Goal: Task Accomplishment & Management: Use online tool/utility

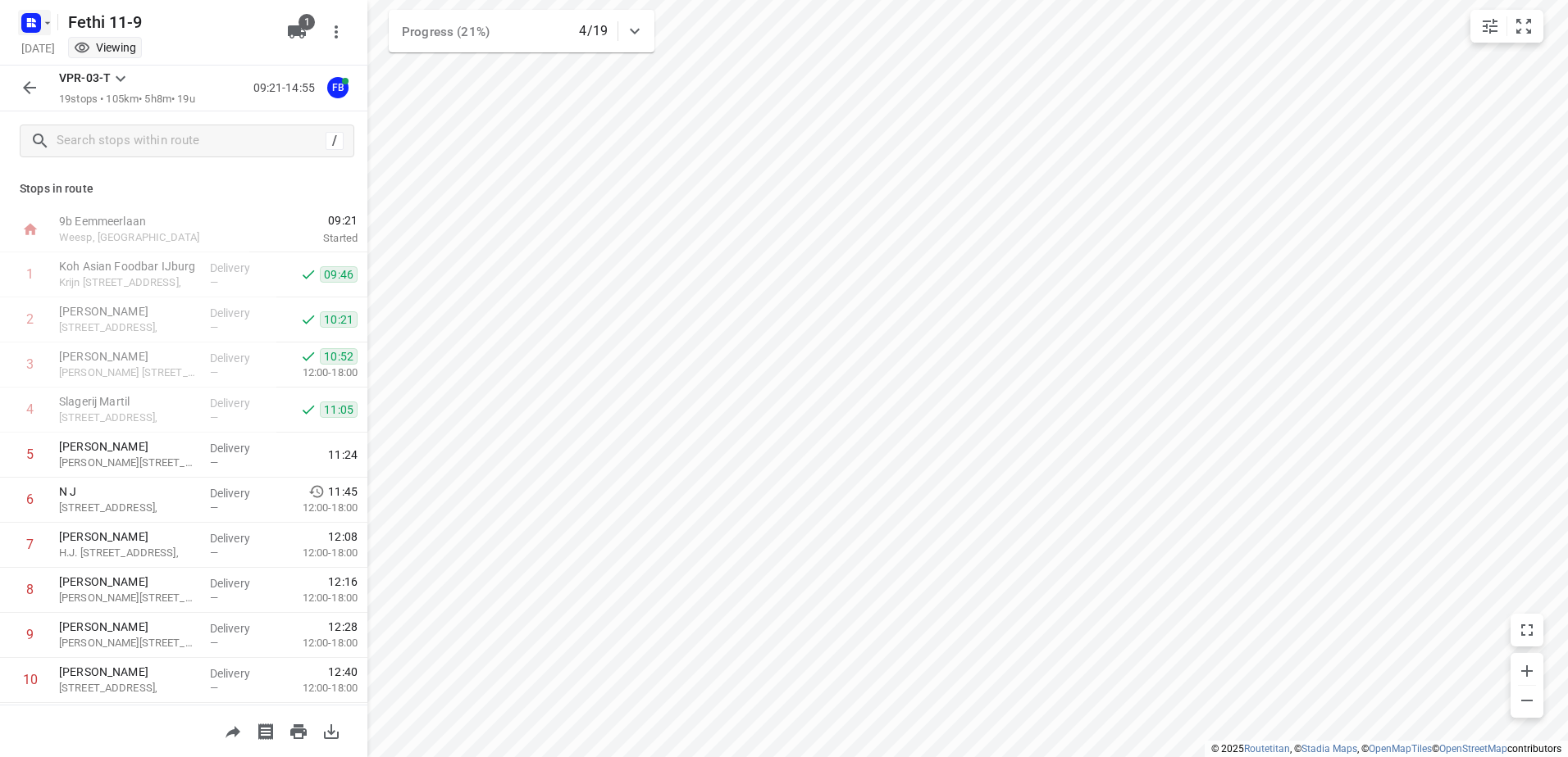
click at [28, 18] on icon "button" at bounding box center [28, 20] width 4 height 4
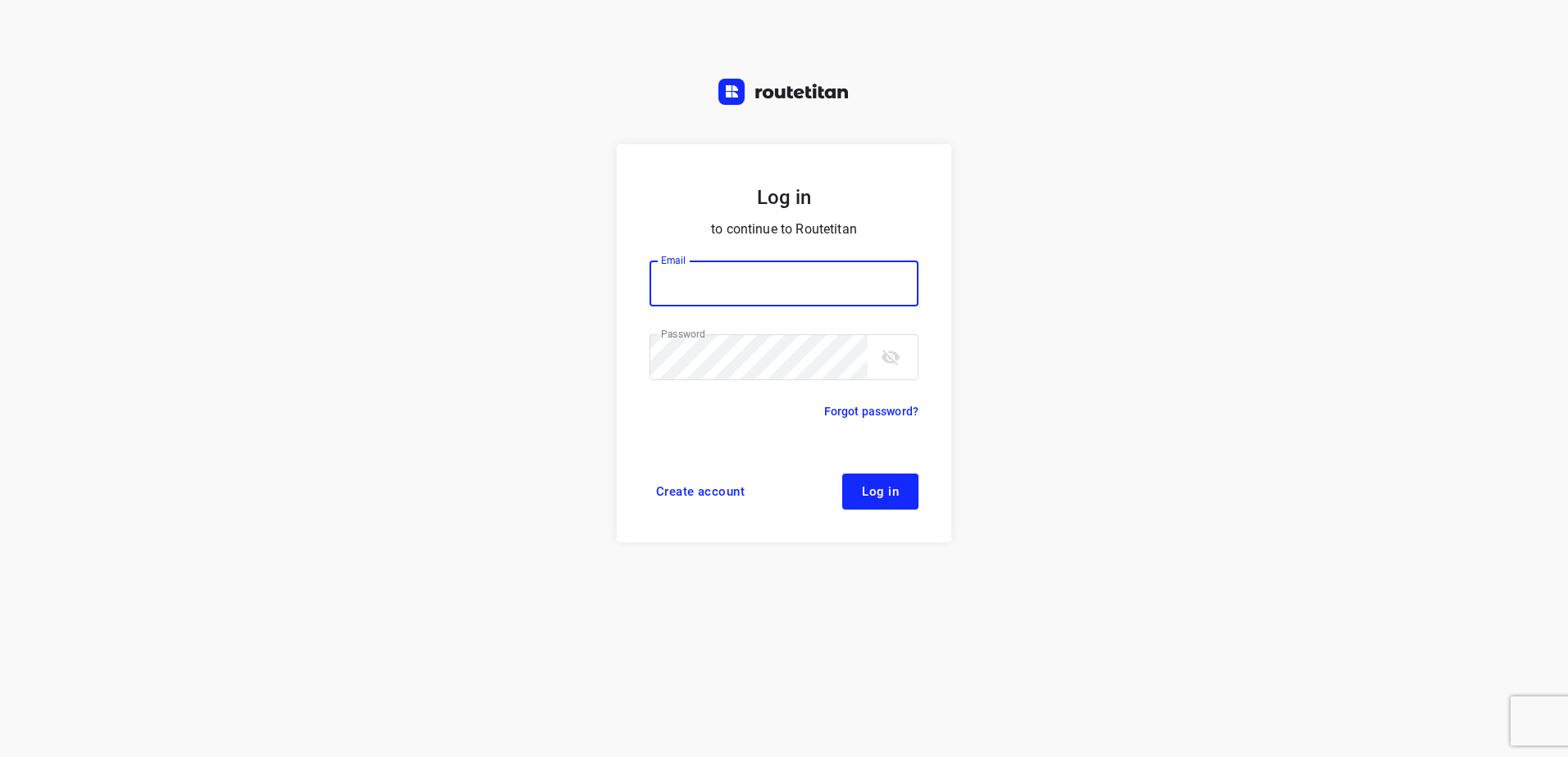
type input "[EMAIL_ADDRESS][DOMAIN_NAME]"
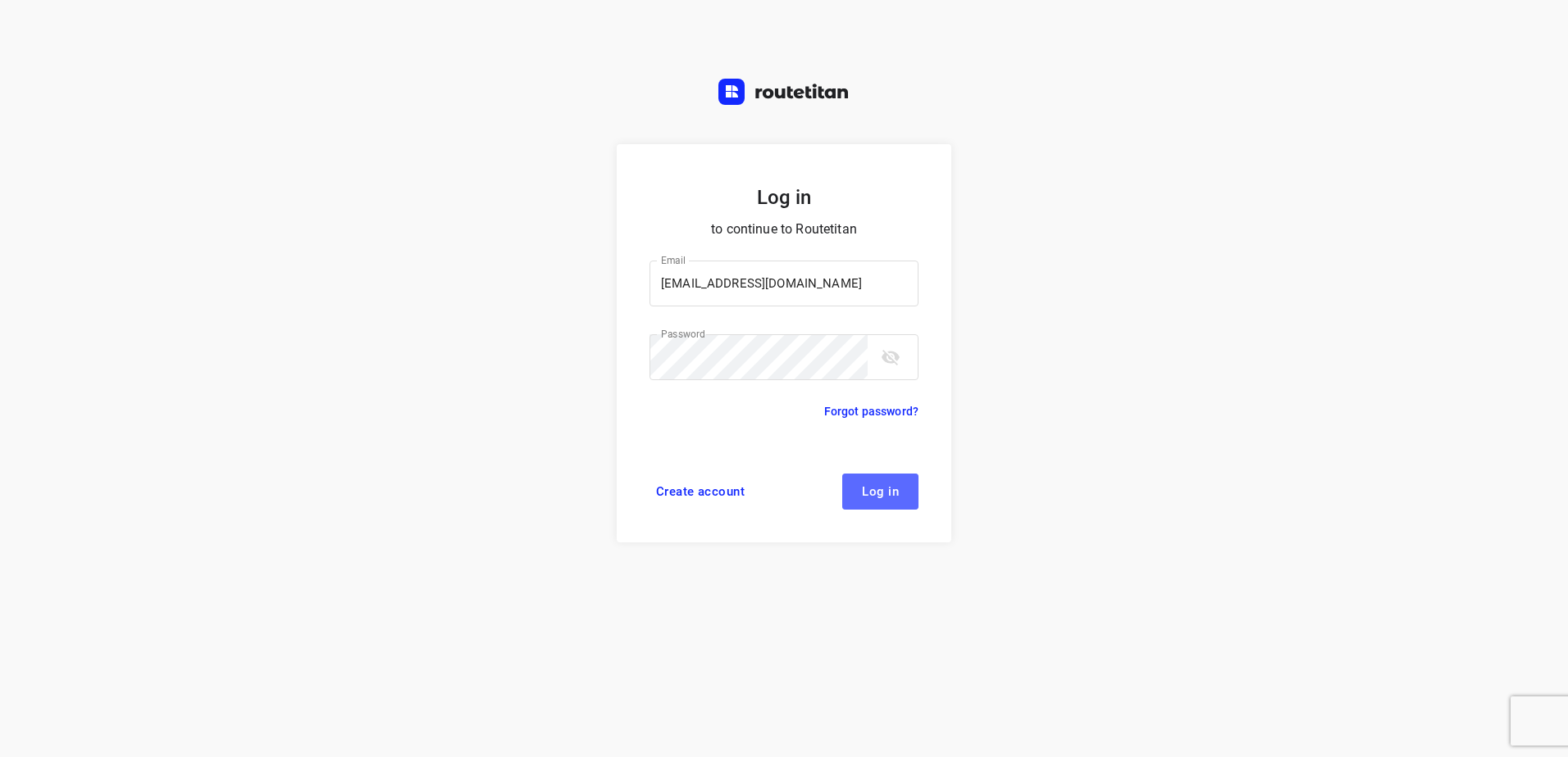
click at [869, 481] on button "Log in" at bounding box center [879, 491] width 76 height 36
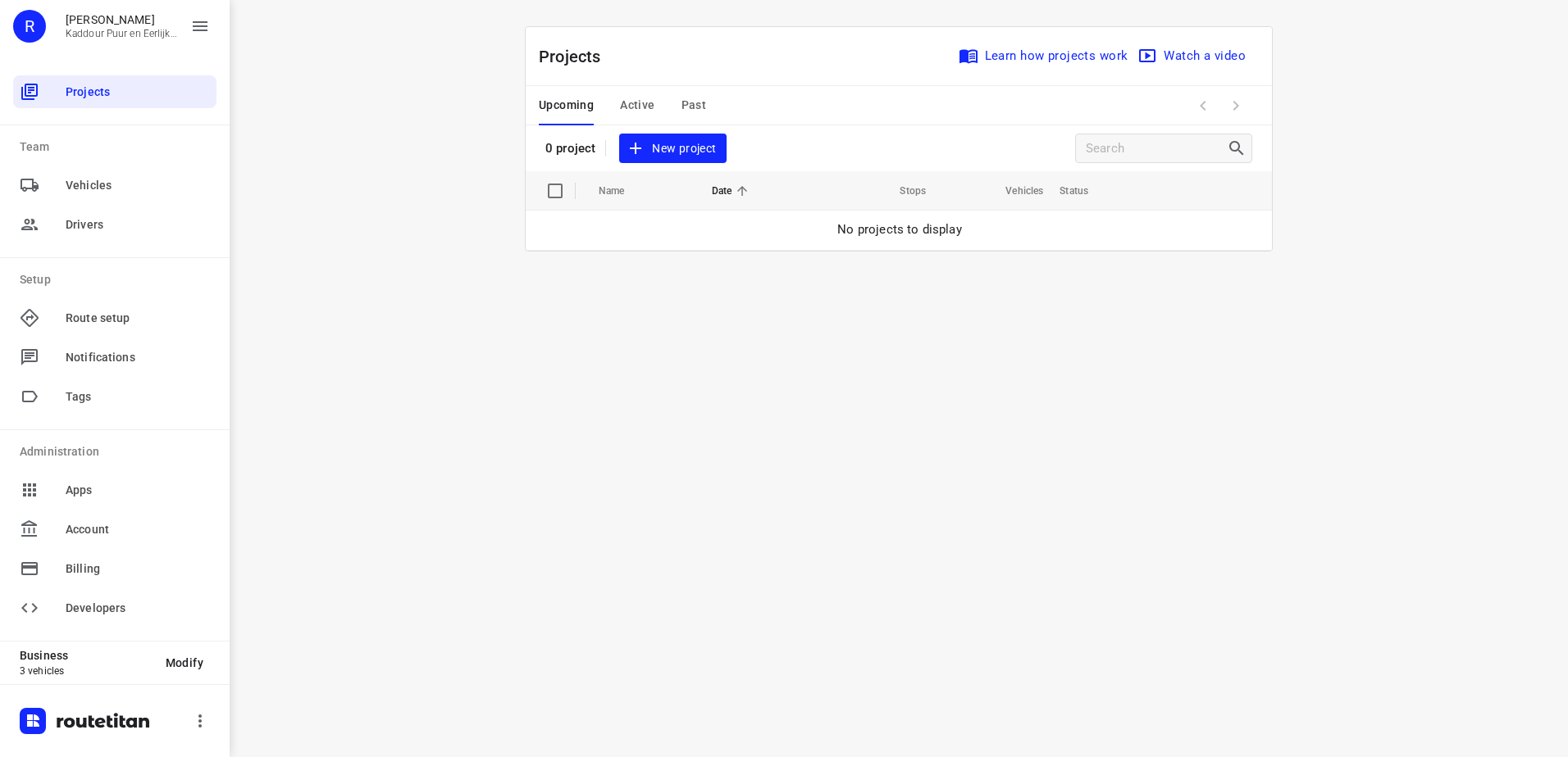
click at [696, 103] on span "Past" at bounding box center [694, 106] width 26 height 20
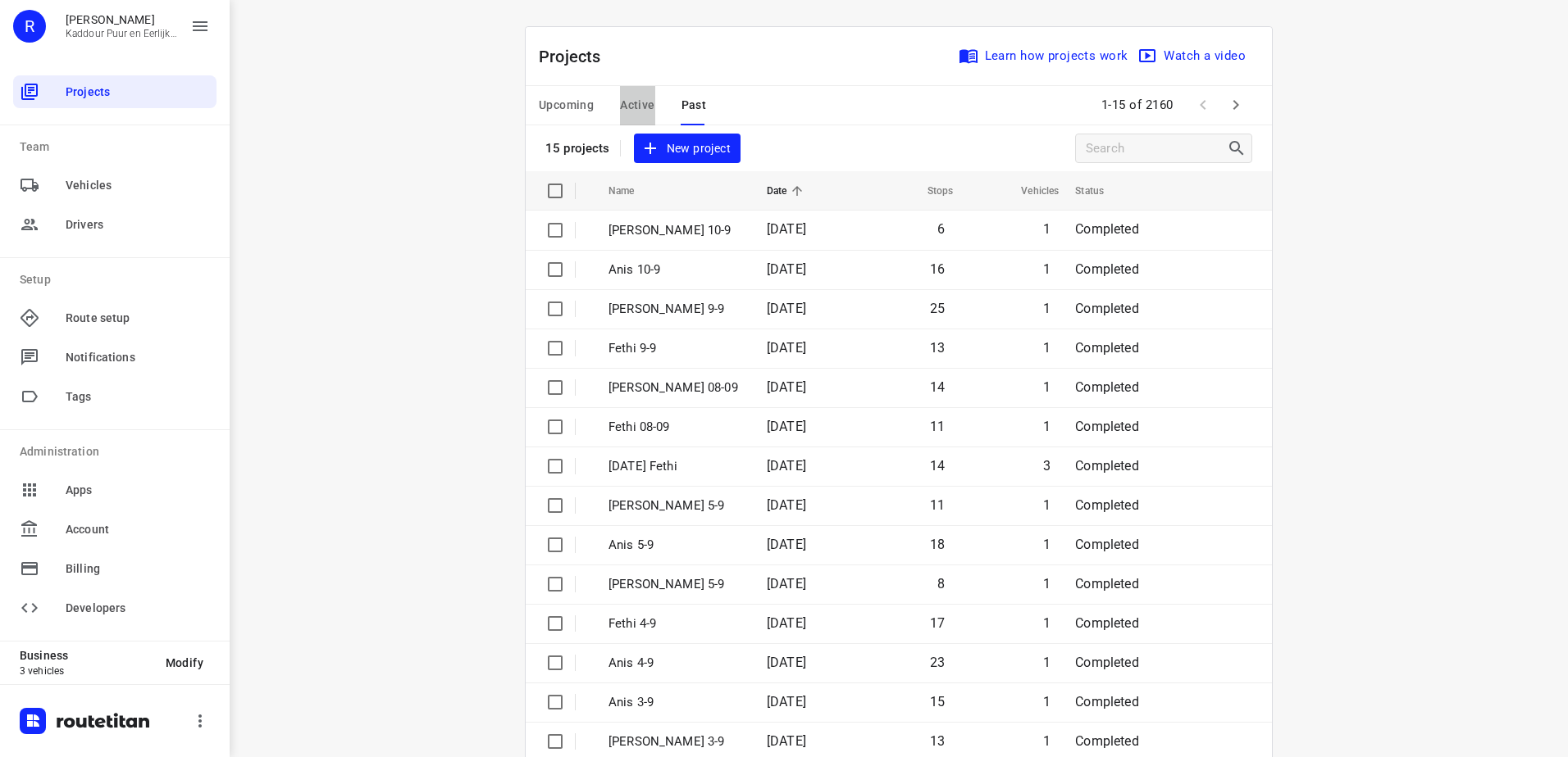
click at [644, 106] on span "Active" at bounding box center [637, 106] width 35 height 20
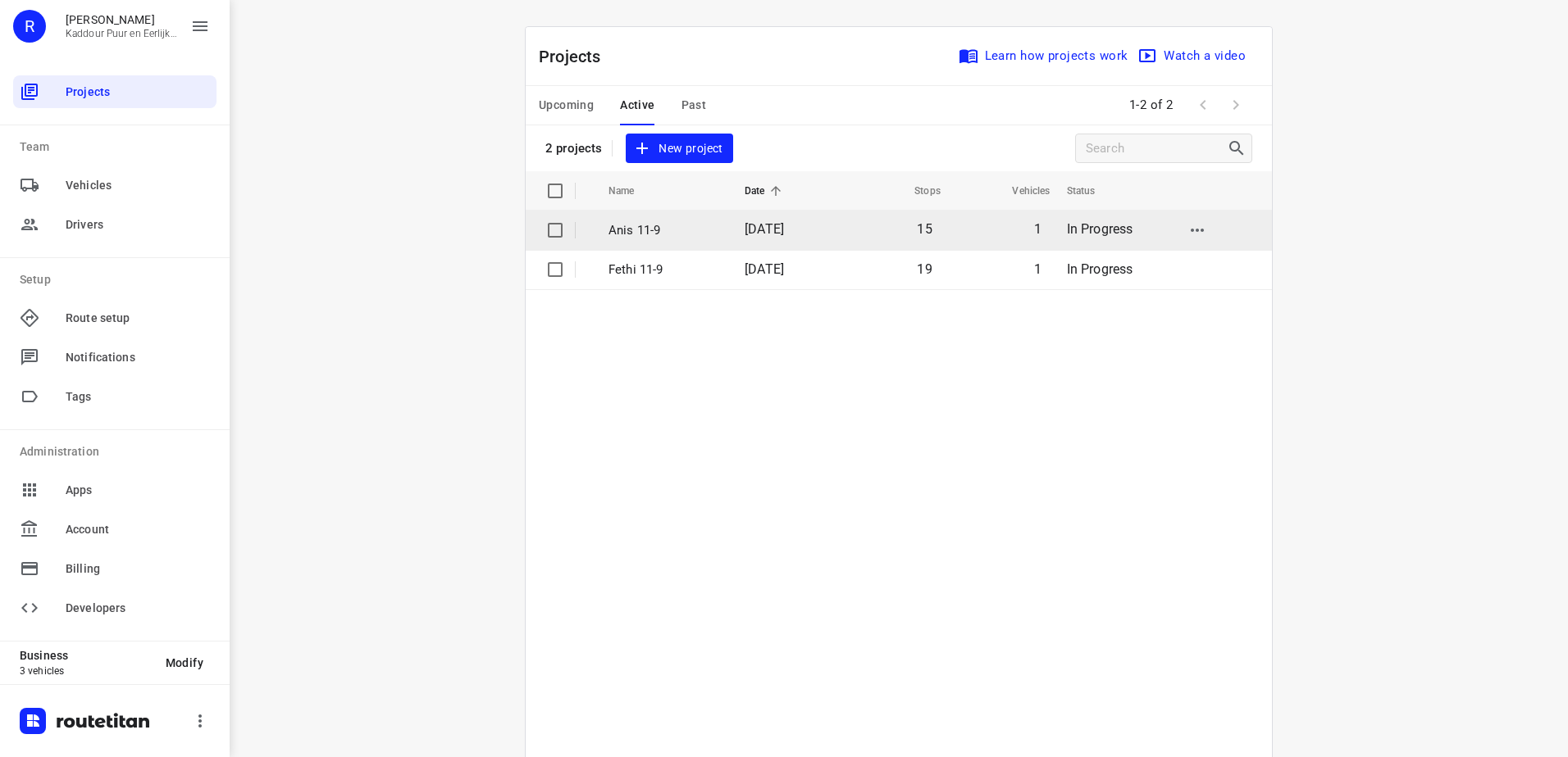
click at [664, 226] on p "Anis 11-9" at bounding box center [664, 230] width 111 height 19
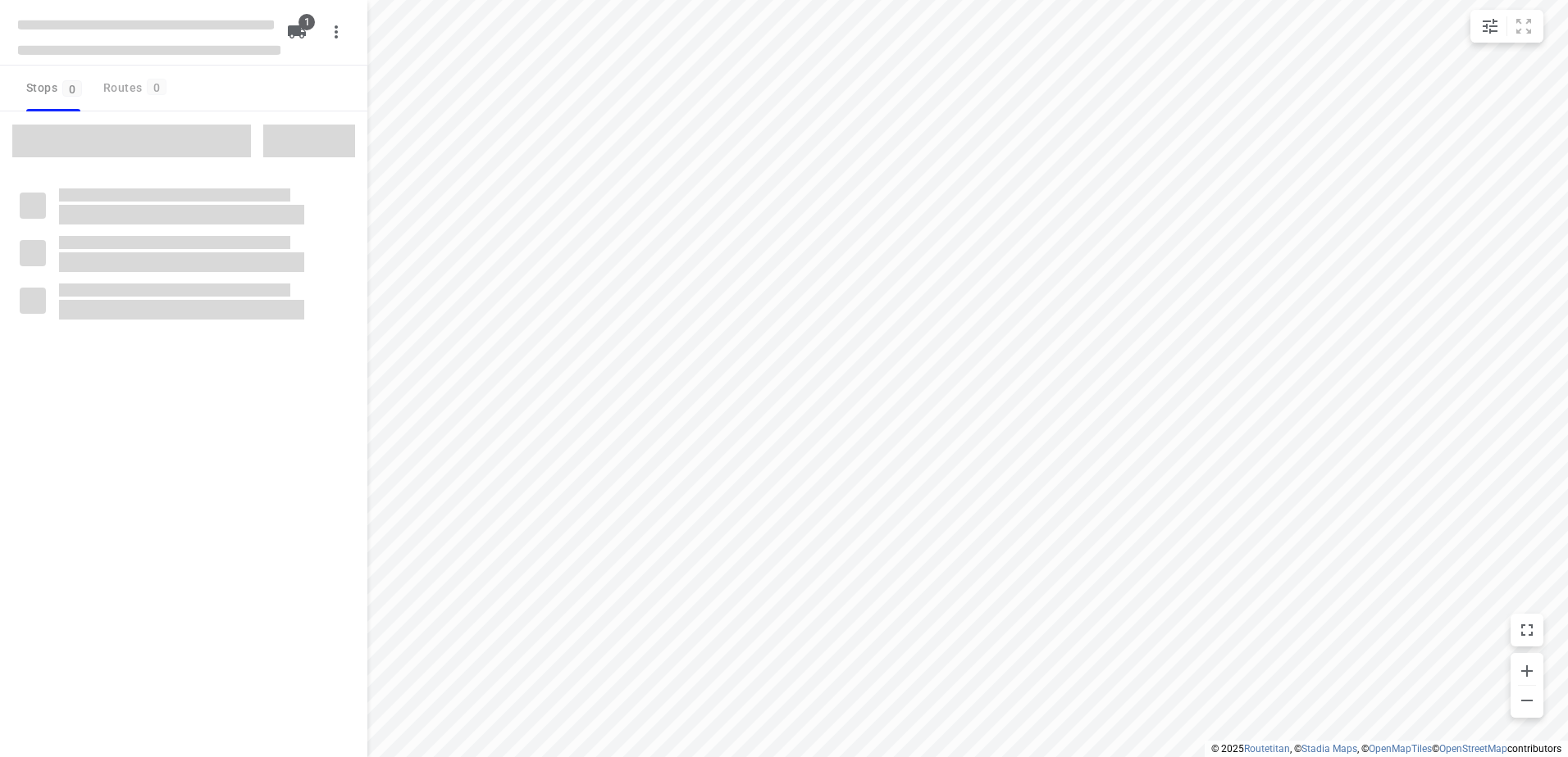
type input "distance"
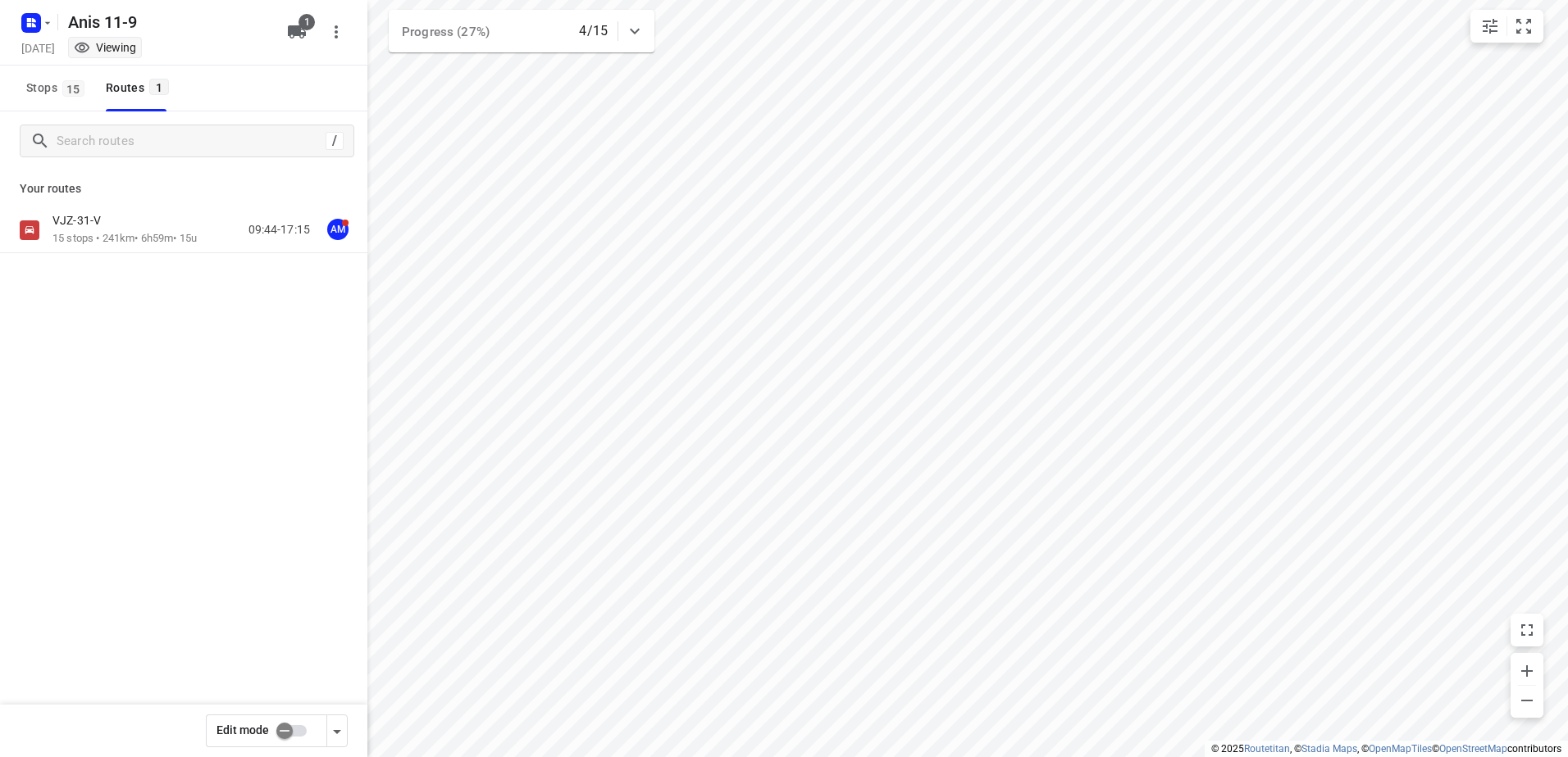
click at [141, 228] on div "VJZ-31-V" at bounding box center [124, 222] width 144 height 18
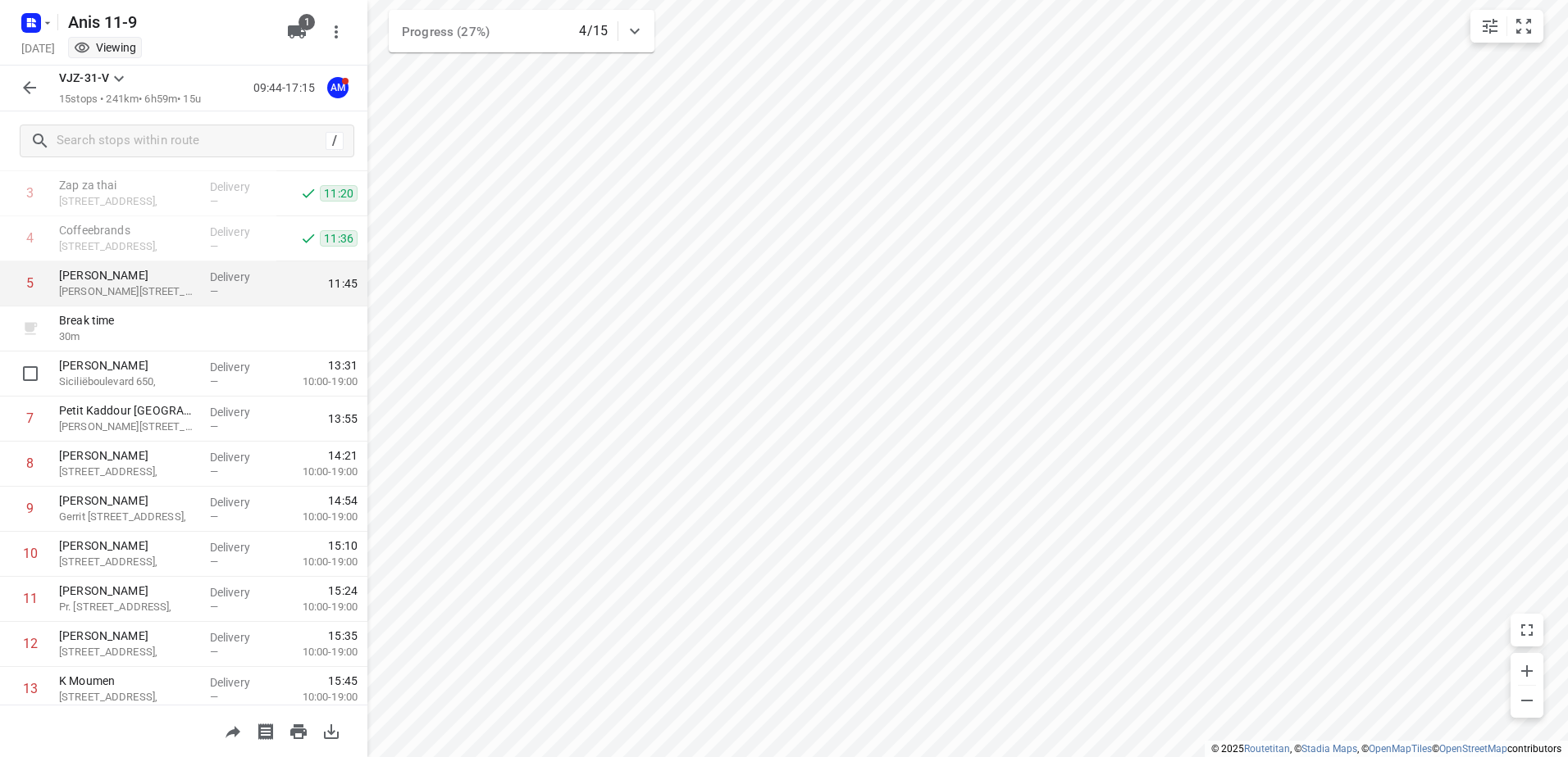
scroll to position [314, 0]
